Goal: Check status: Check status

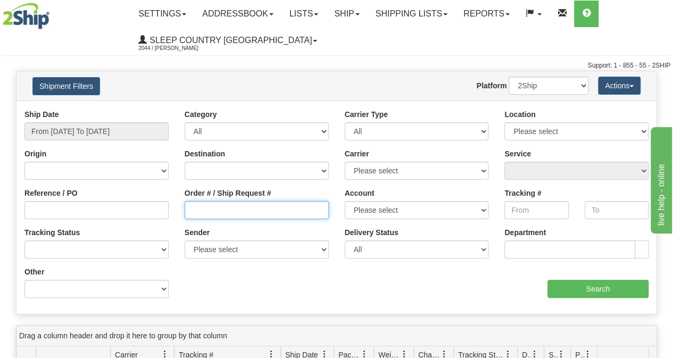
click at [279, 214] on input "Order # / Ship Request #" at bounding box center [257, 210] width 144 height 18
paste input "9000I056404"
drag, startPoint x: 248, startPoint y: 207, endPoint x: 170, endPoint y: 161, distance: 90.4
click at [179, 166] on div "Ship Date From [DATE] To [DATE] Category All Inbound Outbound Carrier Type All …" at bounding box center [336, 207] width 640 height 197
type input "9000I056404"
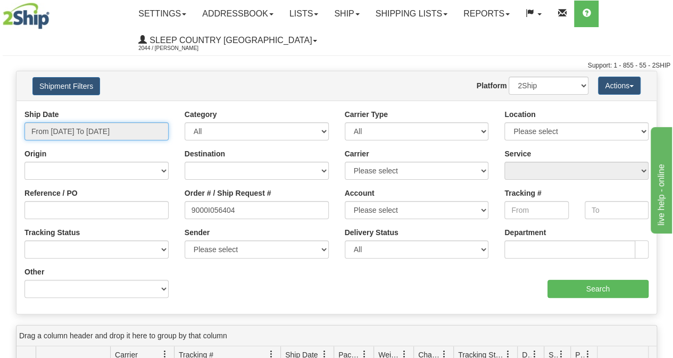
click at [115, 125] on input "From [DATE] To [DATE]" at bounding box center [96, 131] width 144 height 18
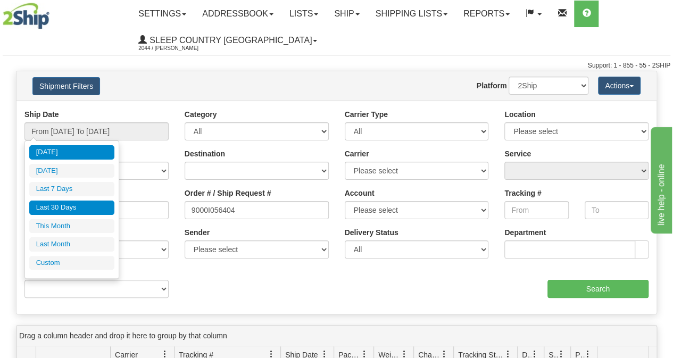
click at [73, 205] on li "Last 30 Days" at bounding box center [71, 208] width 85 height 14
type input "From [DATE] To [DATE]"
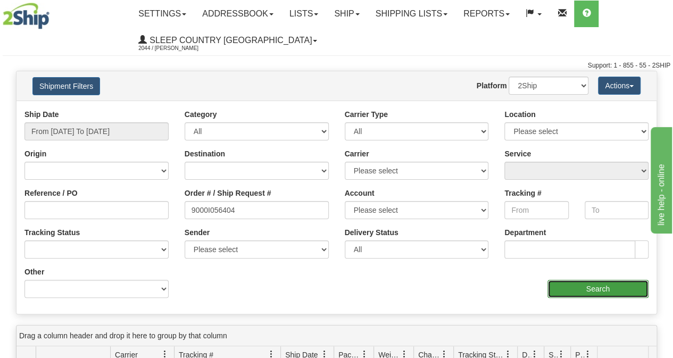
click at [584, 293] on input "Search" at bounding box center [598, 289] width 102 height 18
